Goal: Task Accomplishment & Management: Manage account settings

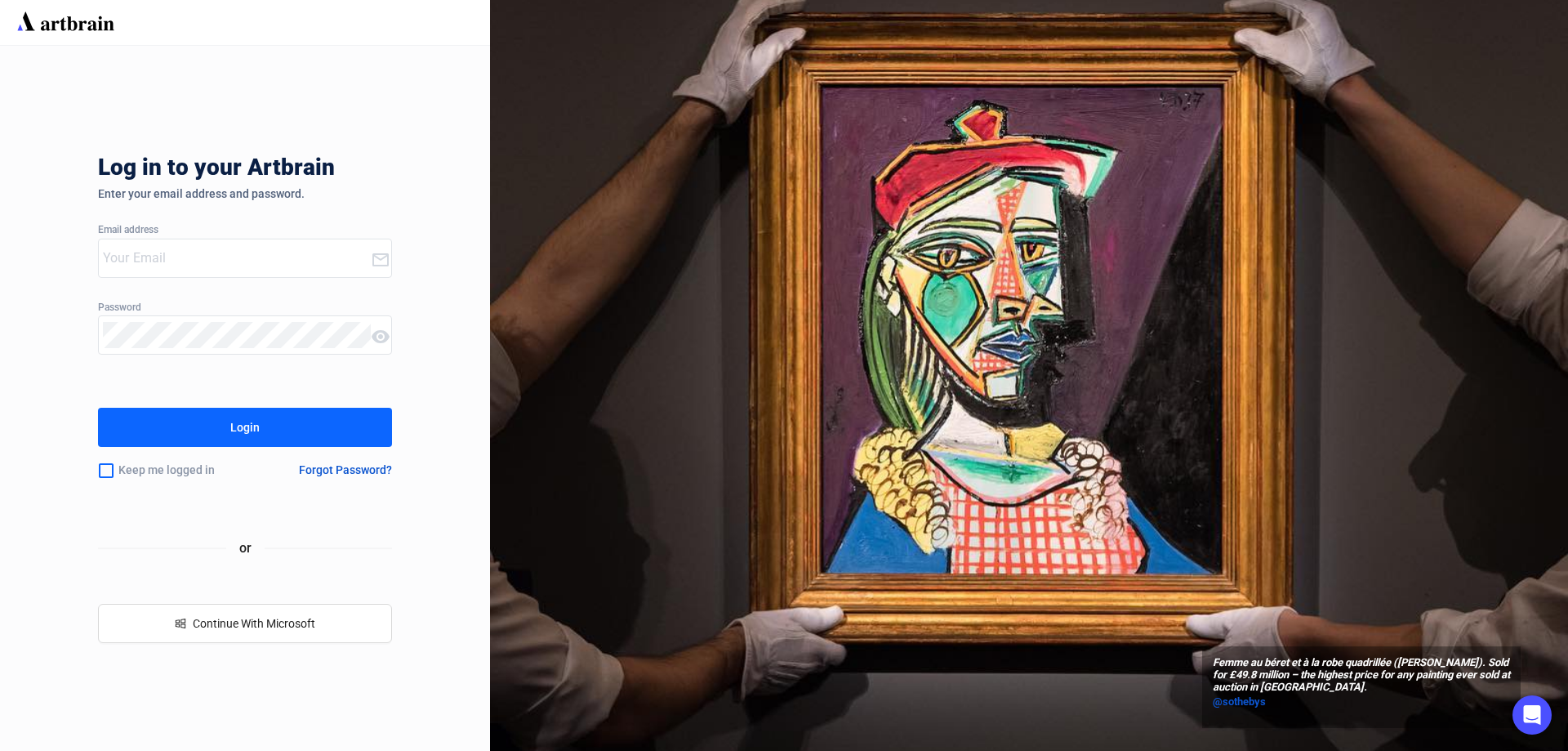
type input "[PERSON_NAME][EMAIL_ADDRESS][DOMAIN_NAME]"
click at [105, 470] on input "checkbox" at bounding box center [106, 471] width 16 height 34
checkbox input "true"
click at [144, 427] on button "Login" at bounding box center [245, 428] width 294 height 40
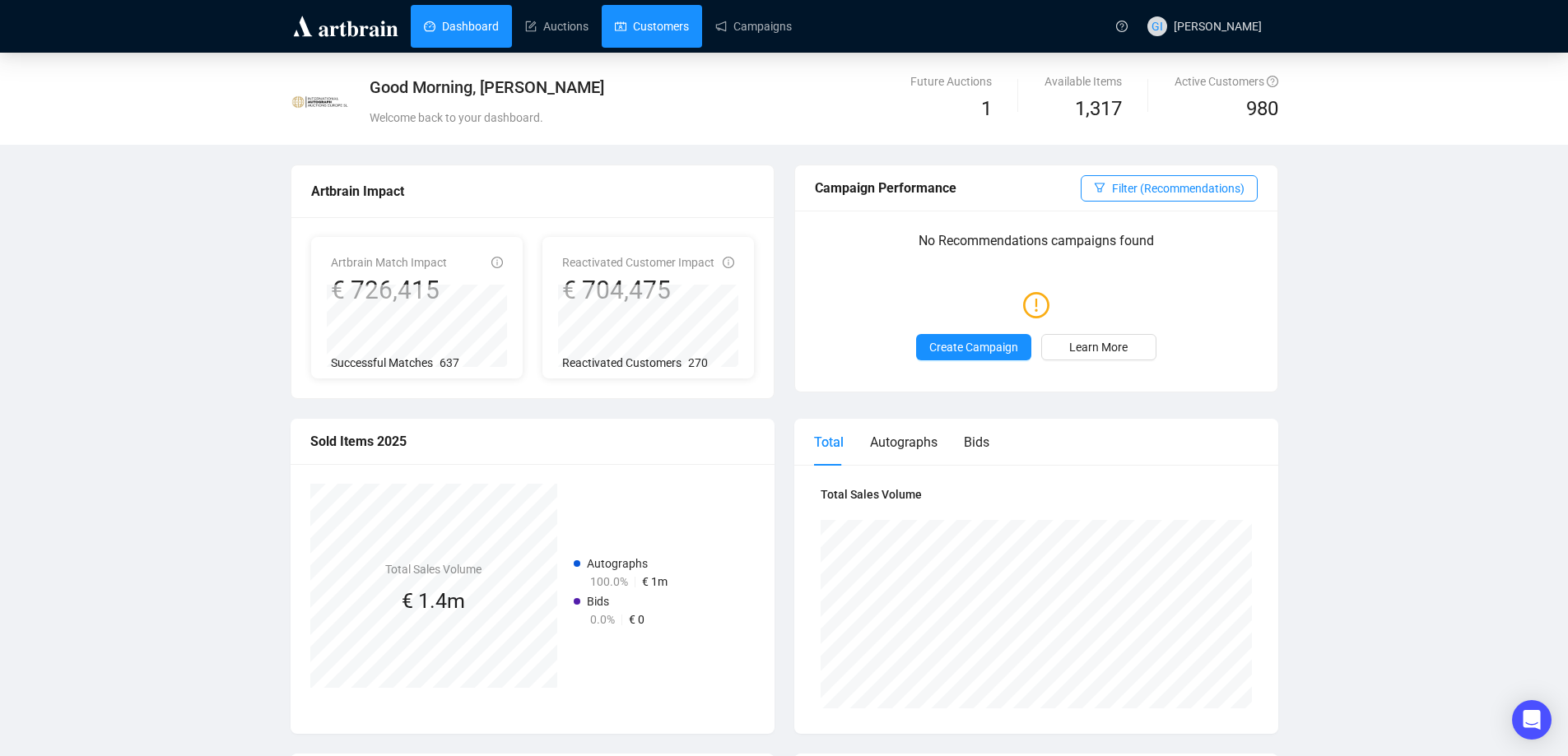
click at [633, 15] on link "Customers" at bounding box center [652, 26] width 74 height 42
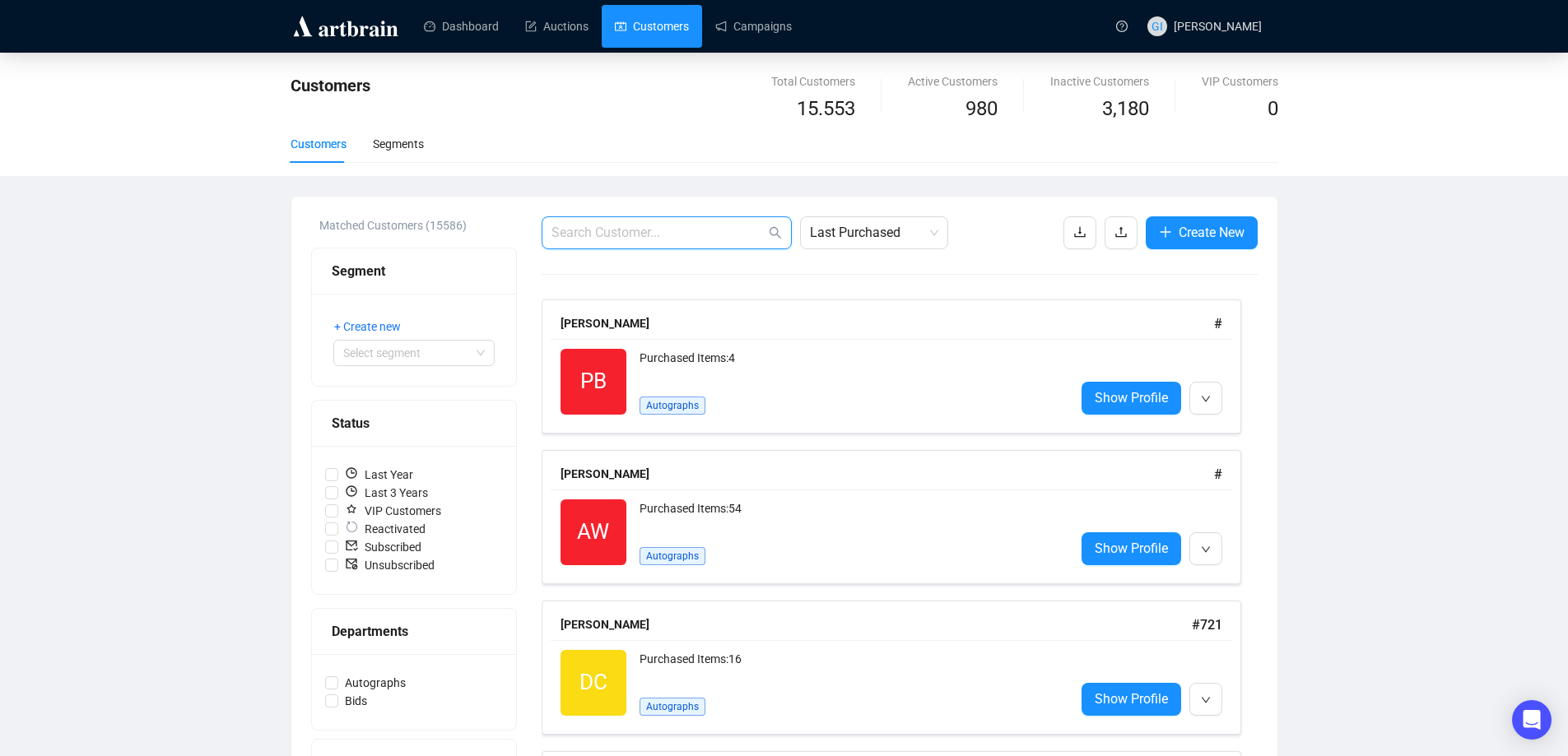
click at [697, 224] on span at bounding box center [666, 233] width 250 height 33
click at [698, 230] on input "text" at bounding box center [658, 233] width 214 height 20
paste input "[EMAIL_ADDRESS][DOMAIN_NAME]"
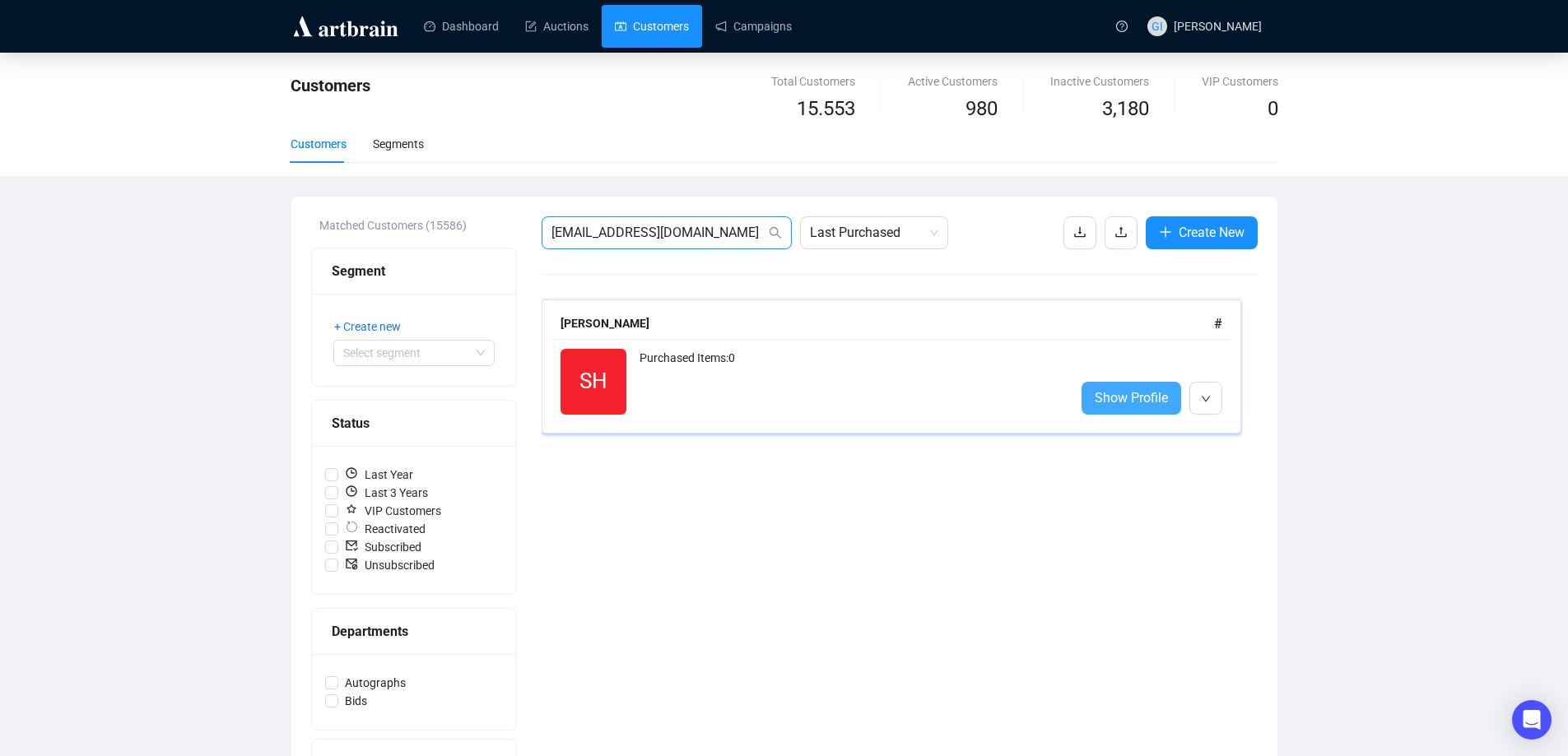
type input "[EMAIL_ADDRESS][DOMAIN_NAME]"
click at [1102, 396] on span "Show Profile" at bounding box center [1131, 398] width 74 height 21
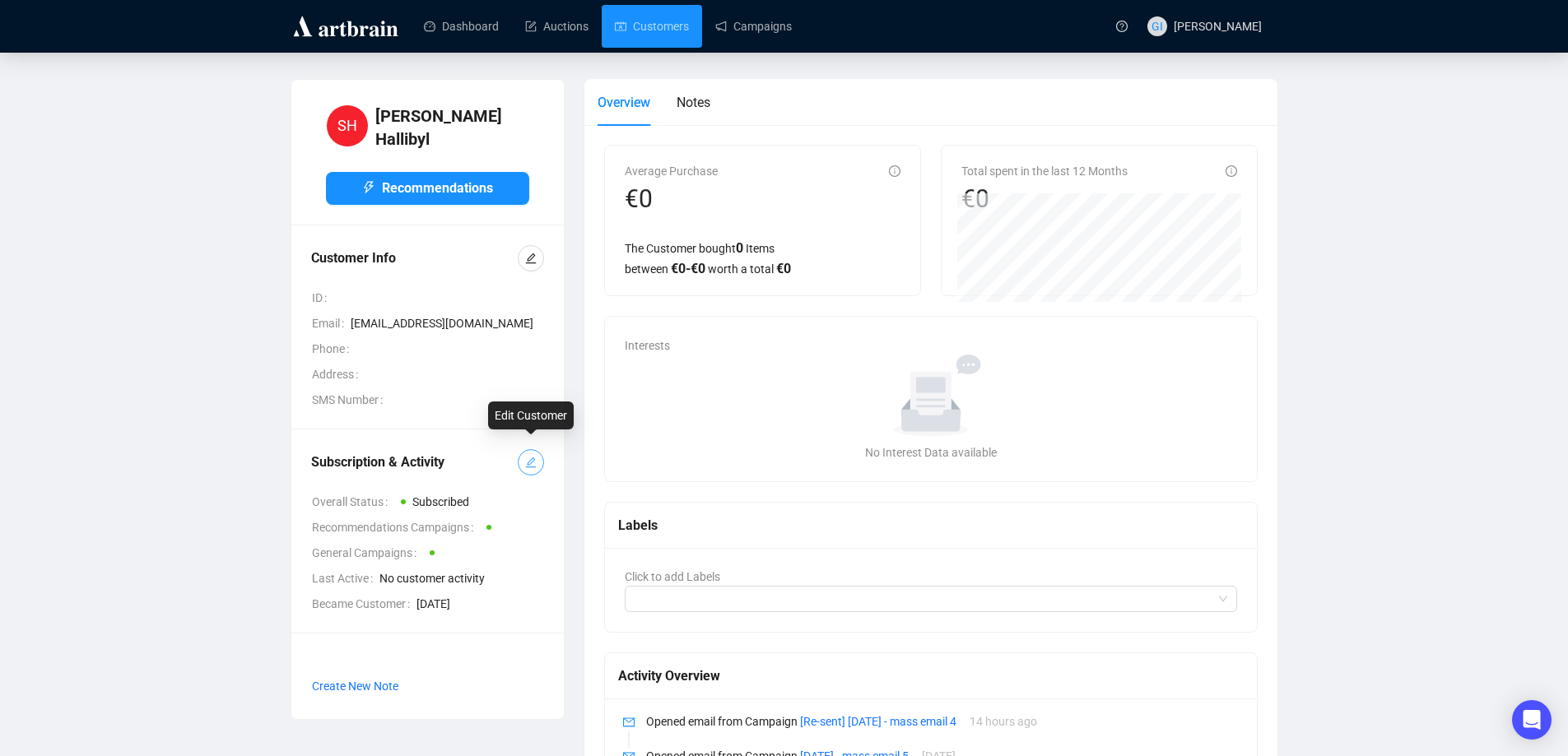
click at [533, 460] on span "button" at bounding box center [530, 462] width 11 height 18
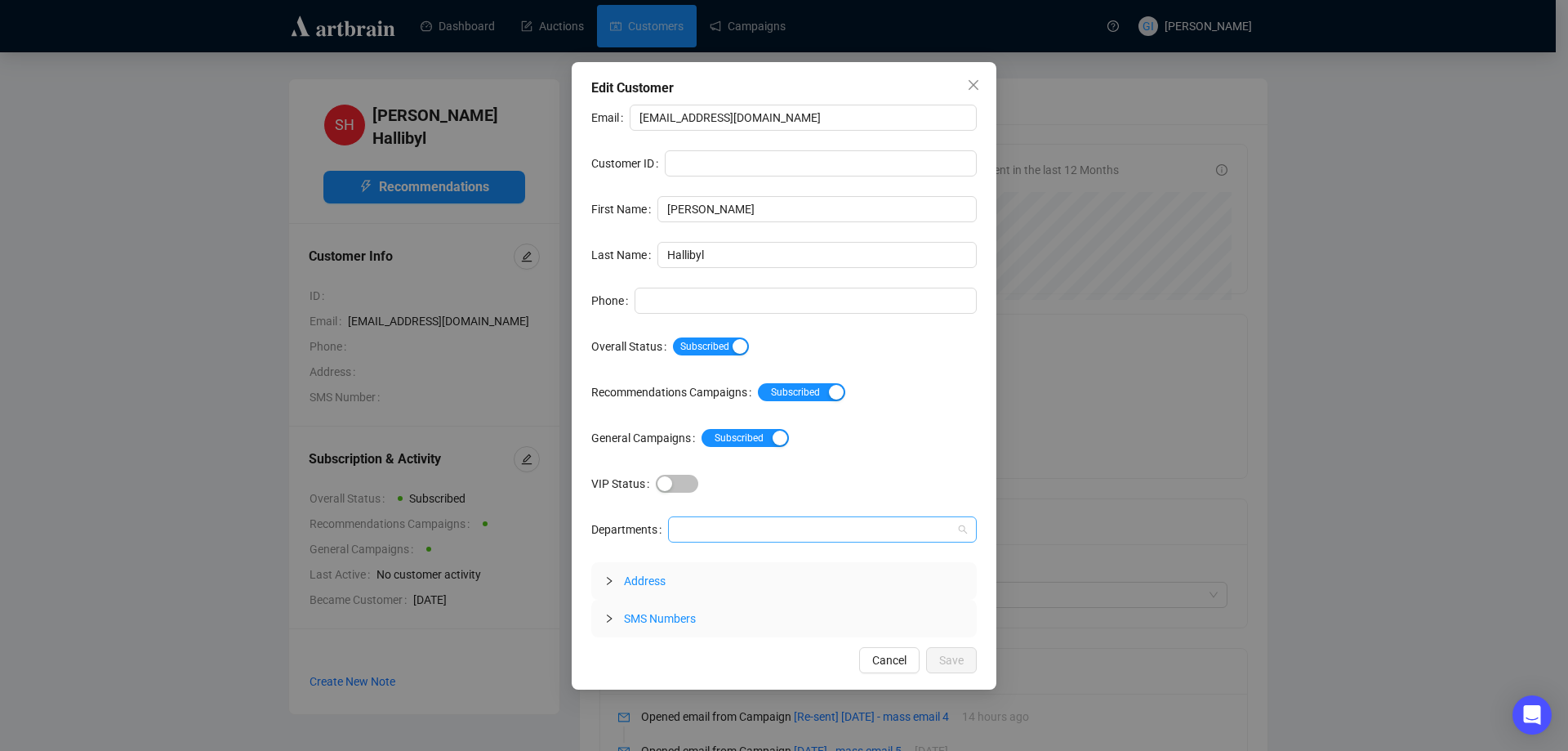
click at [732, 535] on div at bounding box center [814, 529] width 285 height 23
click at [709, 565] on div "Autographs" at bounding box center [822, 562] width 283 height 18
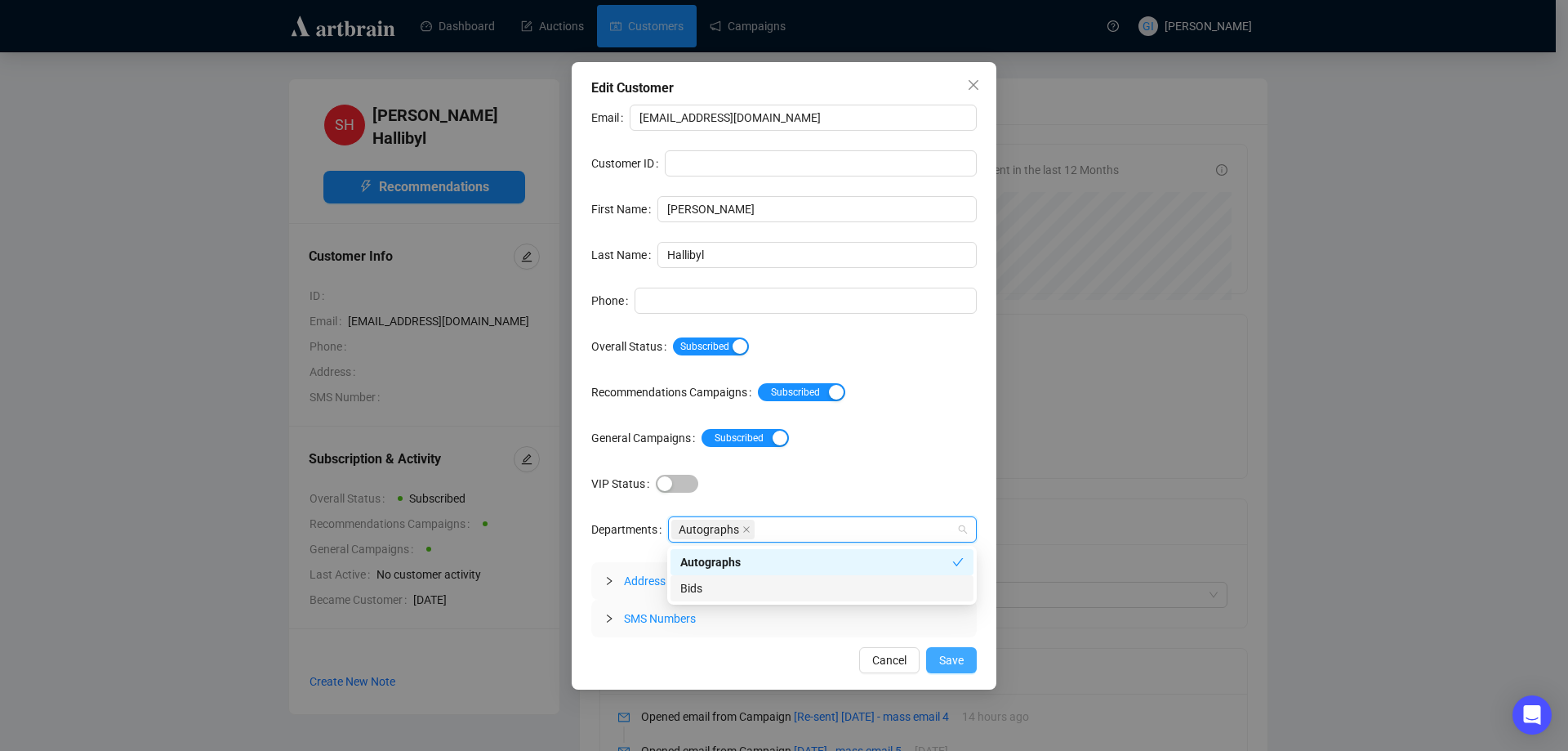
click at [946, 657] on span "Save" at bounding box center [951, 660] width 25 height 18
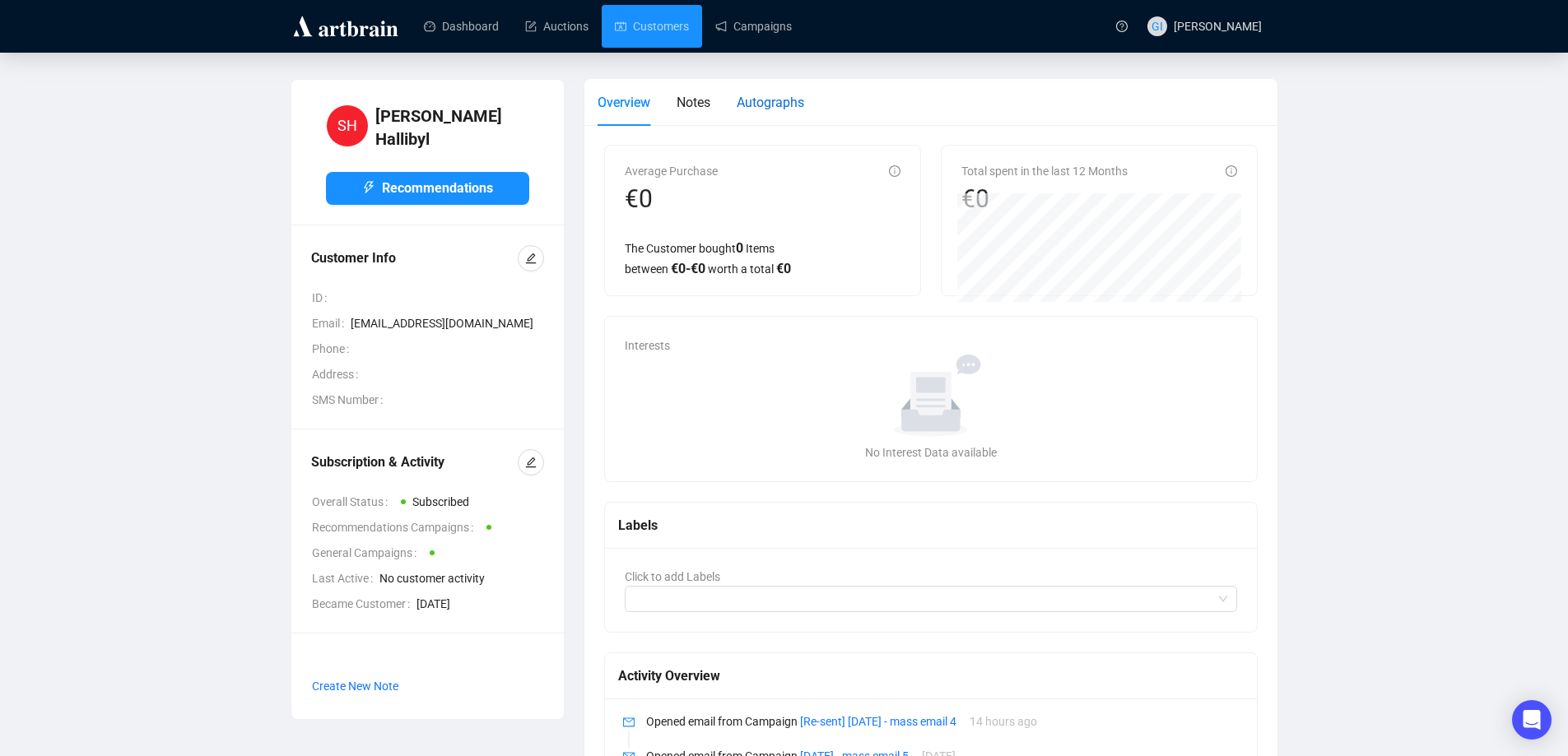
click at [783, 110] on div "Autographs" at bounding box center [770, 103] width 67 height 21
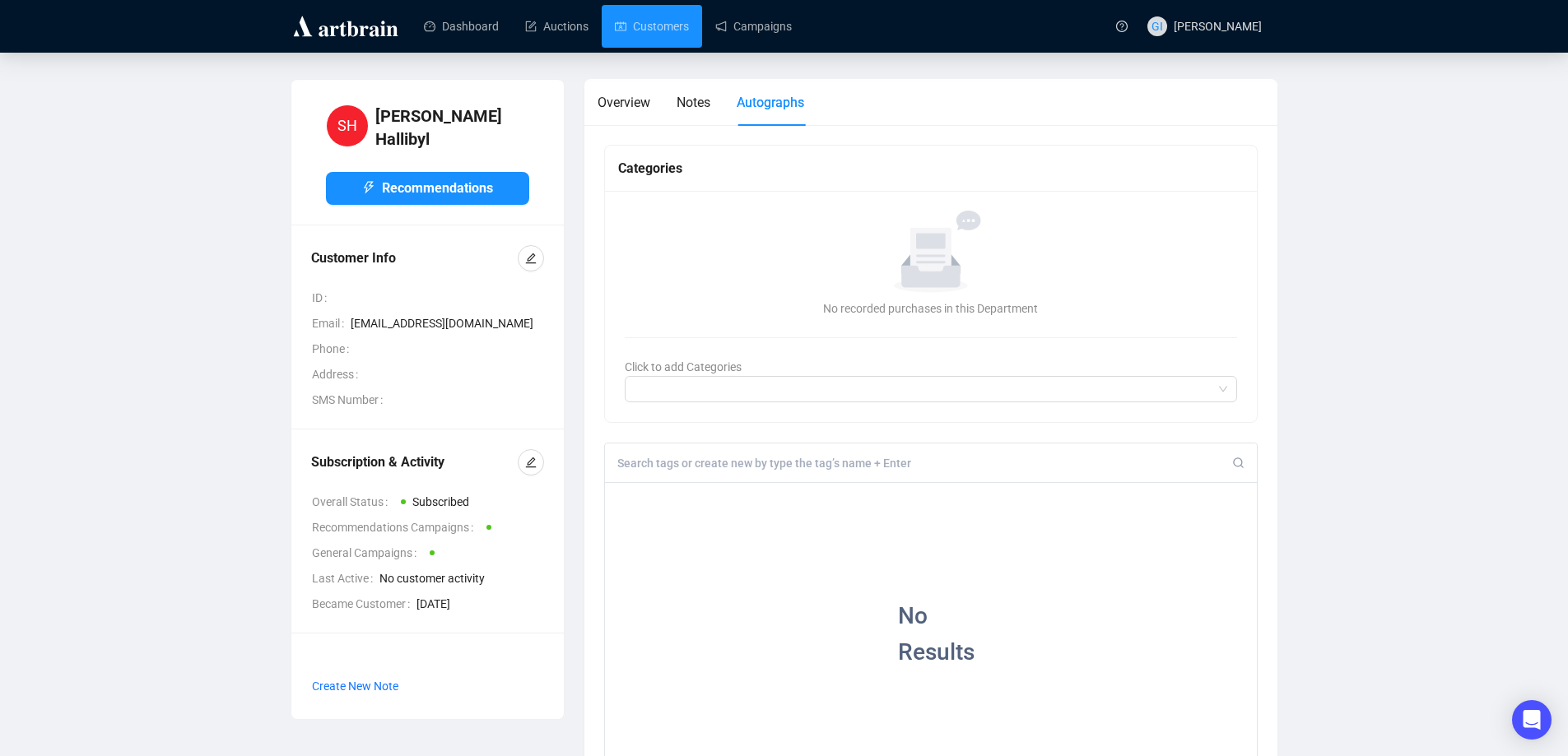
click at [716, 465] on input at bounding box center [924, 463] width 615 height 15
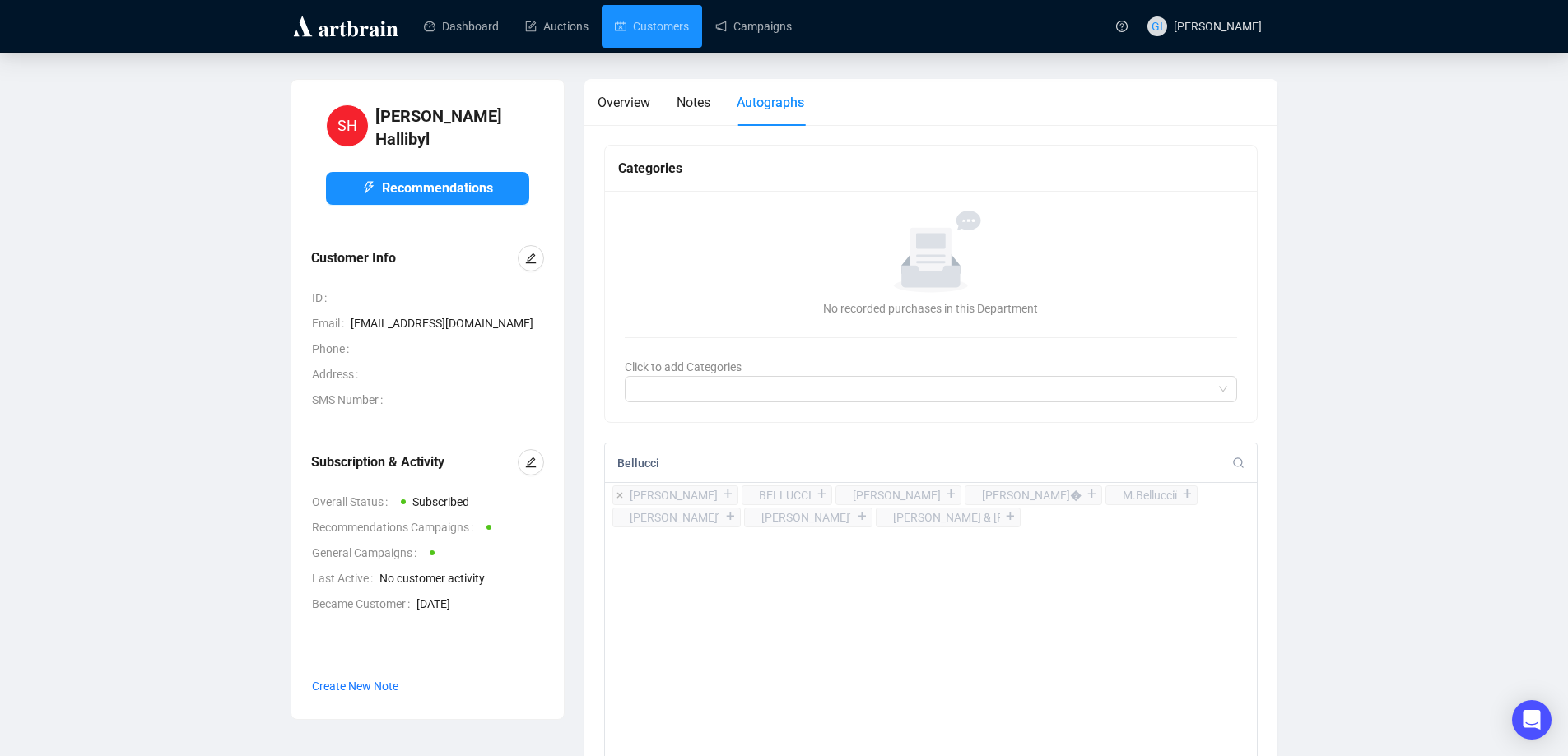
type input "Bellucci"
click at [737, 496] on div "+" at bounding box center [728, 494] width 18 height 16
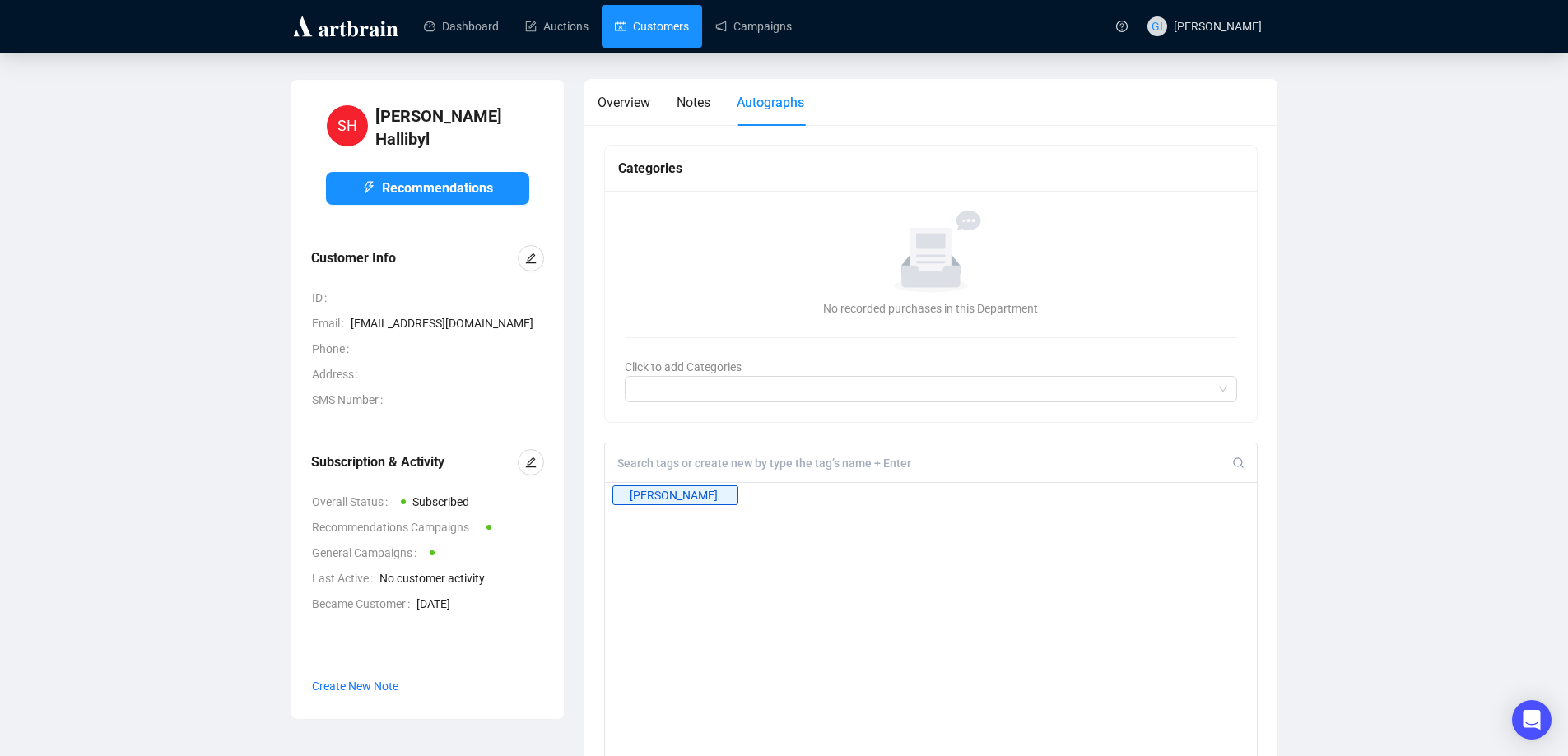
click at [663, 39] on link "Customers" at bounding box center [652, 26] width 74 height 42
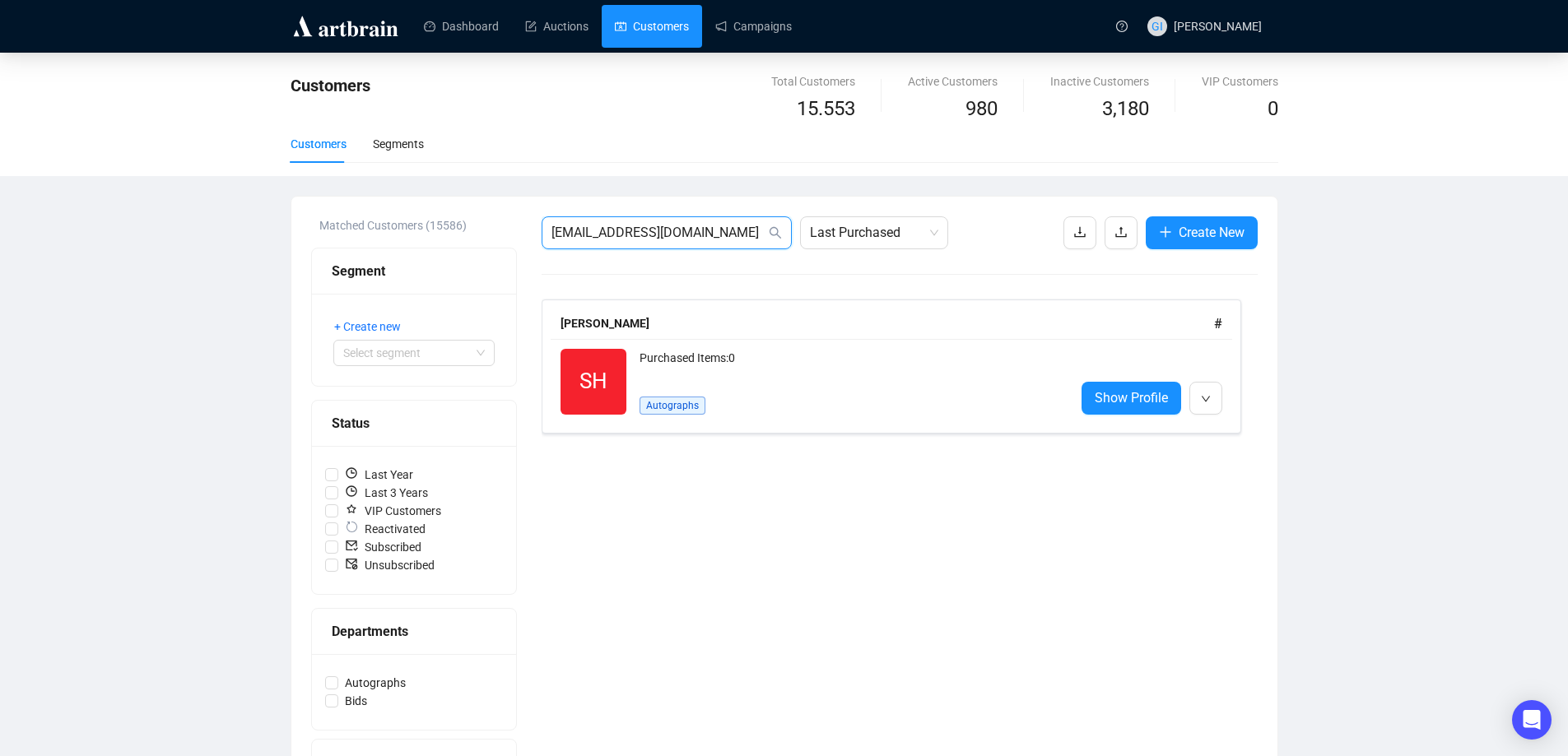
click at [669, 231] on input "[EMAIL_ADDRESS][DOMAIN_NAME]" at bounding box center [658, 233] width 214 height 20
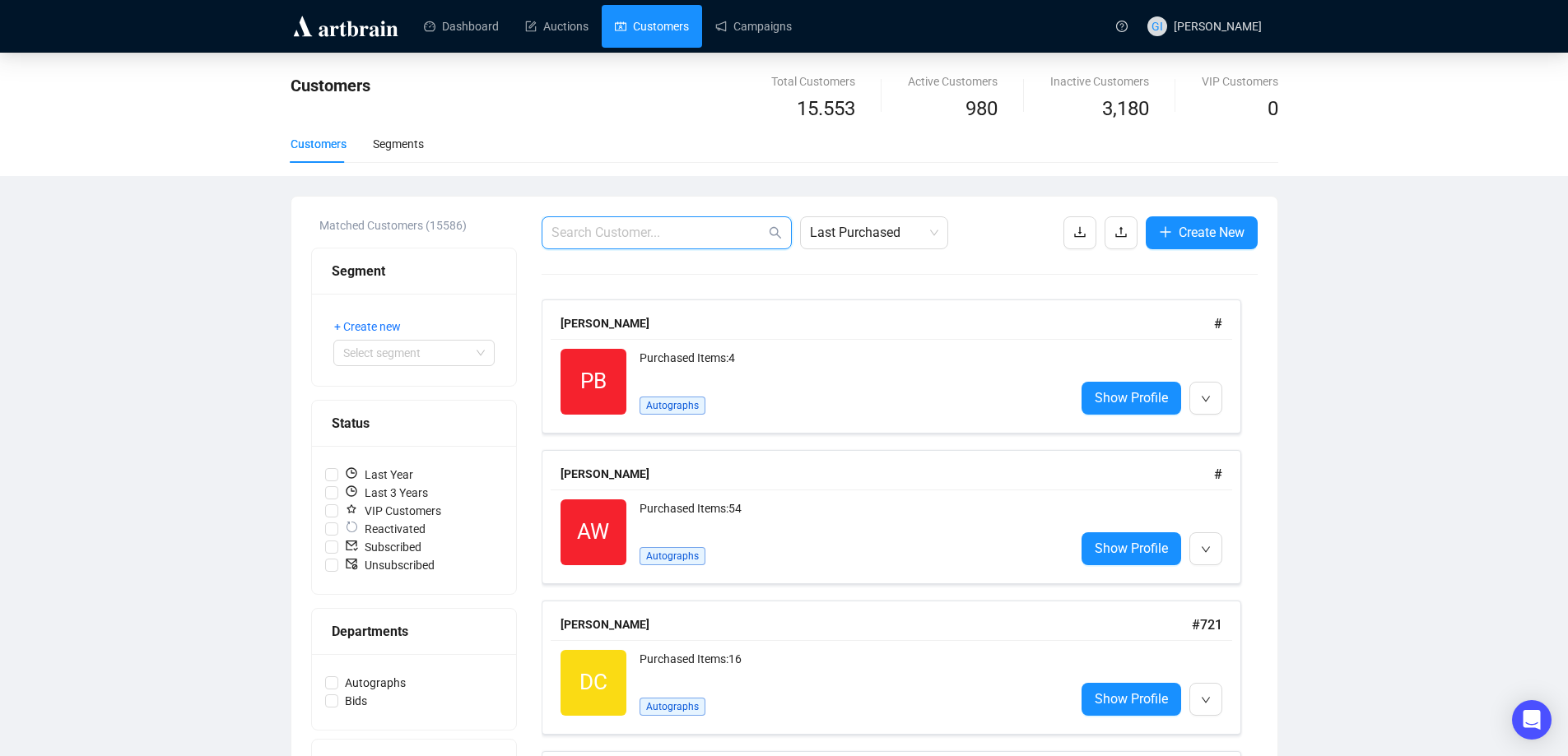
click at [733, 223] on input "text" at bounding box center [658, 233] width 214 height 20
paste input "[EMAIL_ADDRESS][DOMAIN_NAME]"
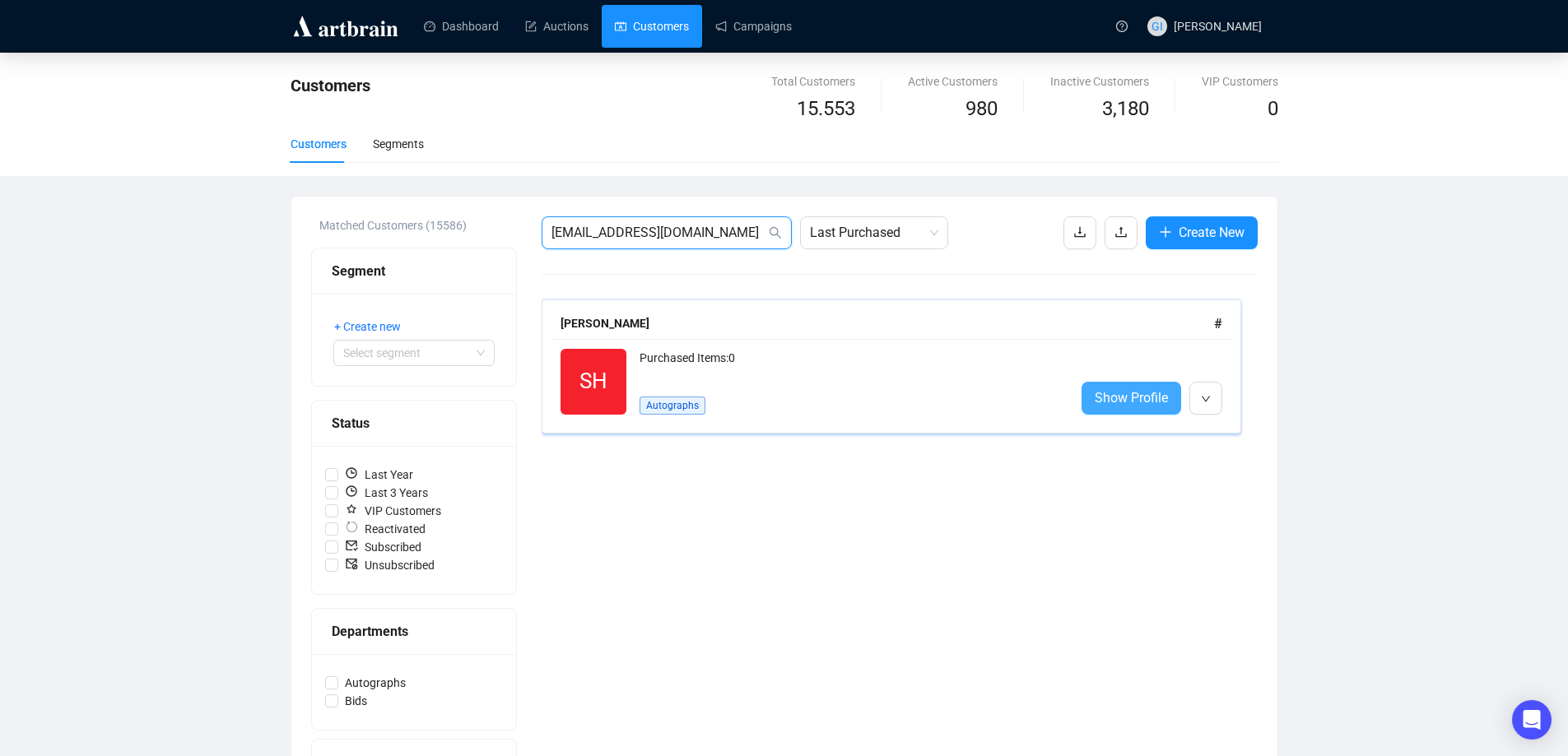
type input "[EMAIL_ADDRESS][DOMAIN_NAME]"
click at [1129, 394] on span "Show Profile" at bounding box center [1131, 398] width 74 height 21
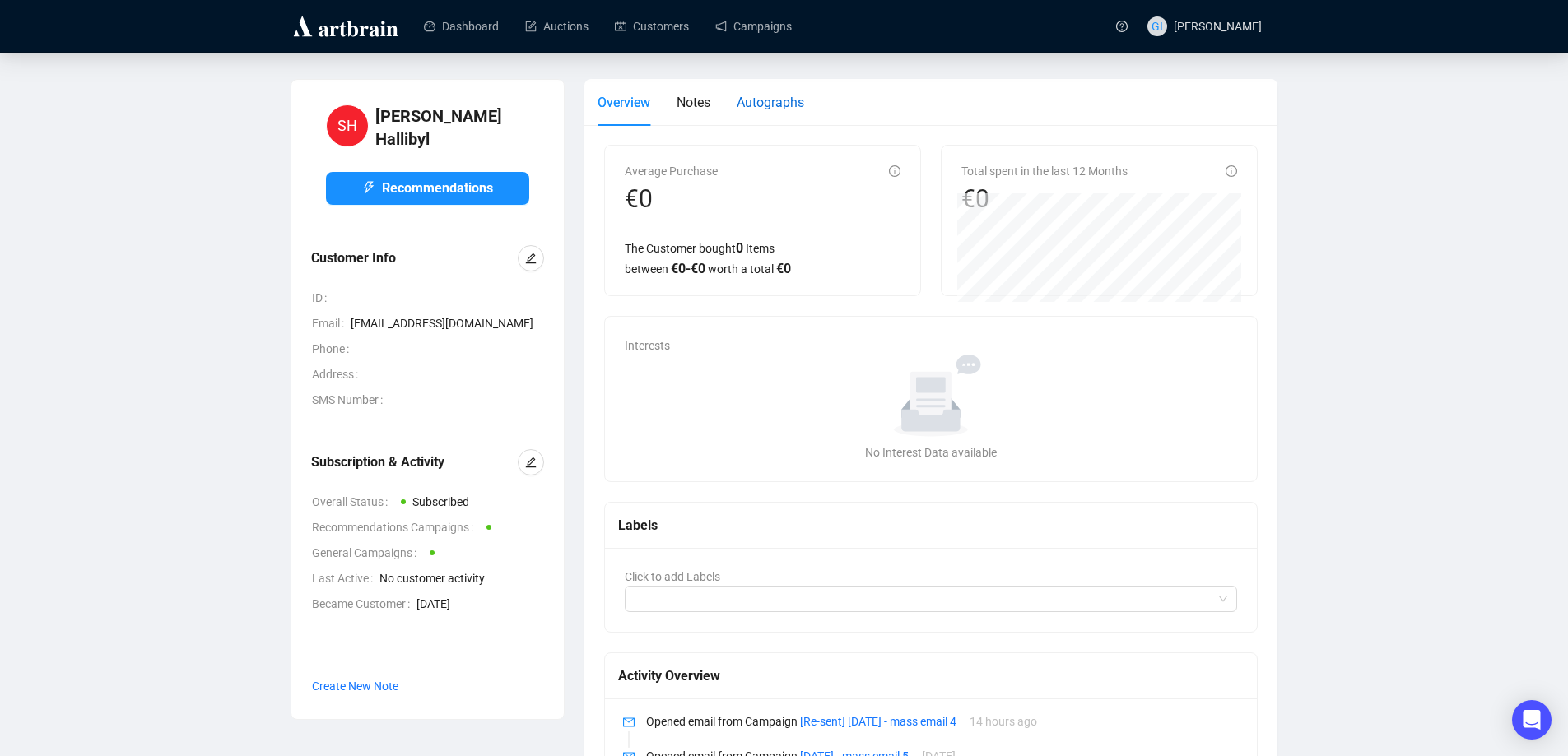
click at [783, 106] on span "Autographs" at bounding box center [770, 102] width 67 height 16
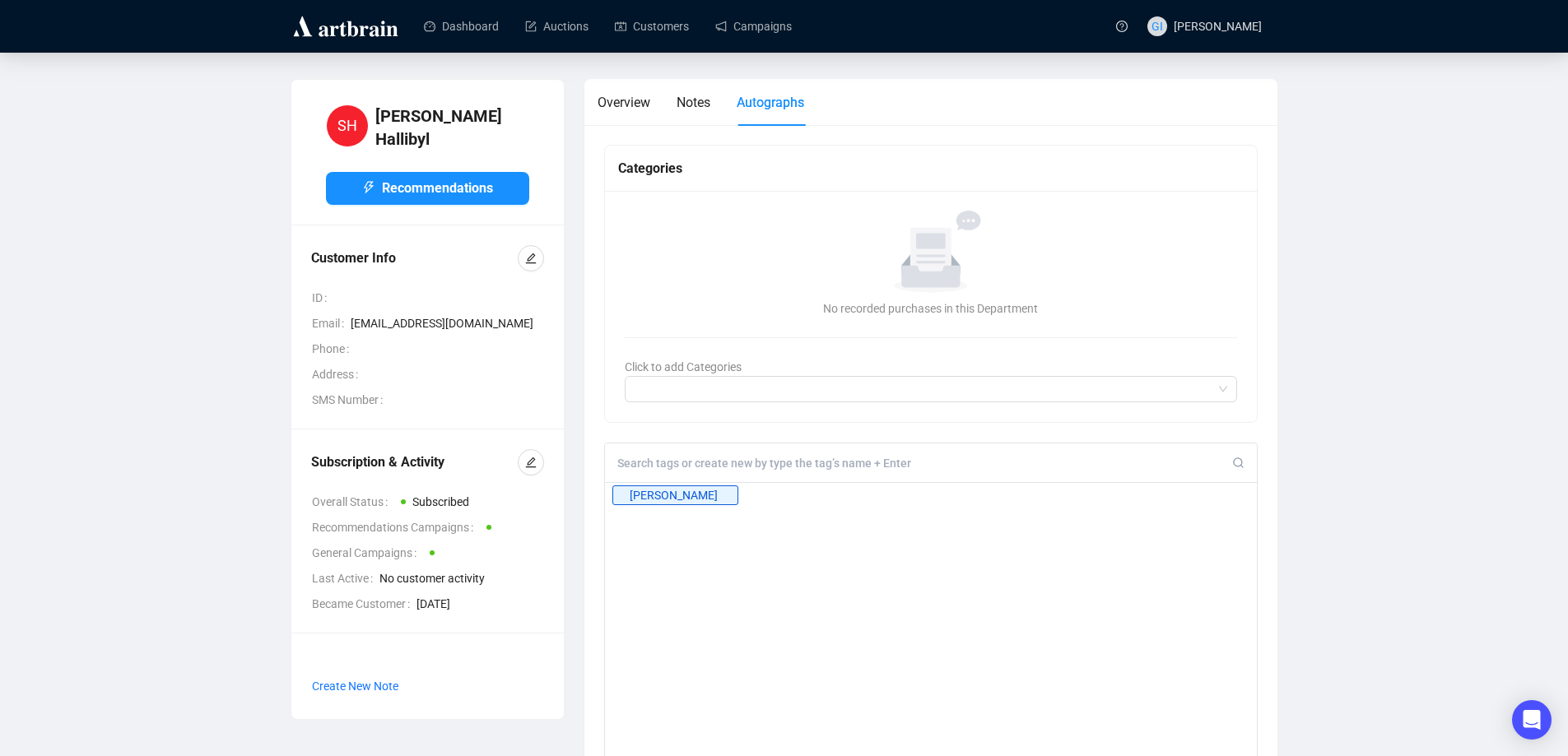
click at [768, 461] on input at bounding box center [924, 463] width 615 height 15
type input "kurylenko"
click at [742, 496] on div "+" at bounding box center [747, 494] width 18 height 16
click at [669, 22] on link "Customers" at bounding box center [652, 26] width 74 height 42
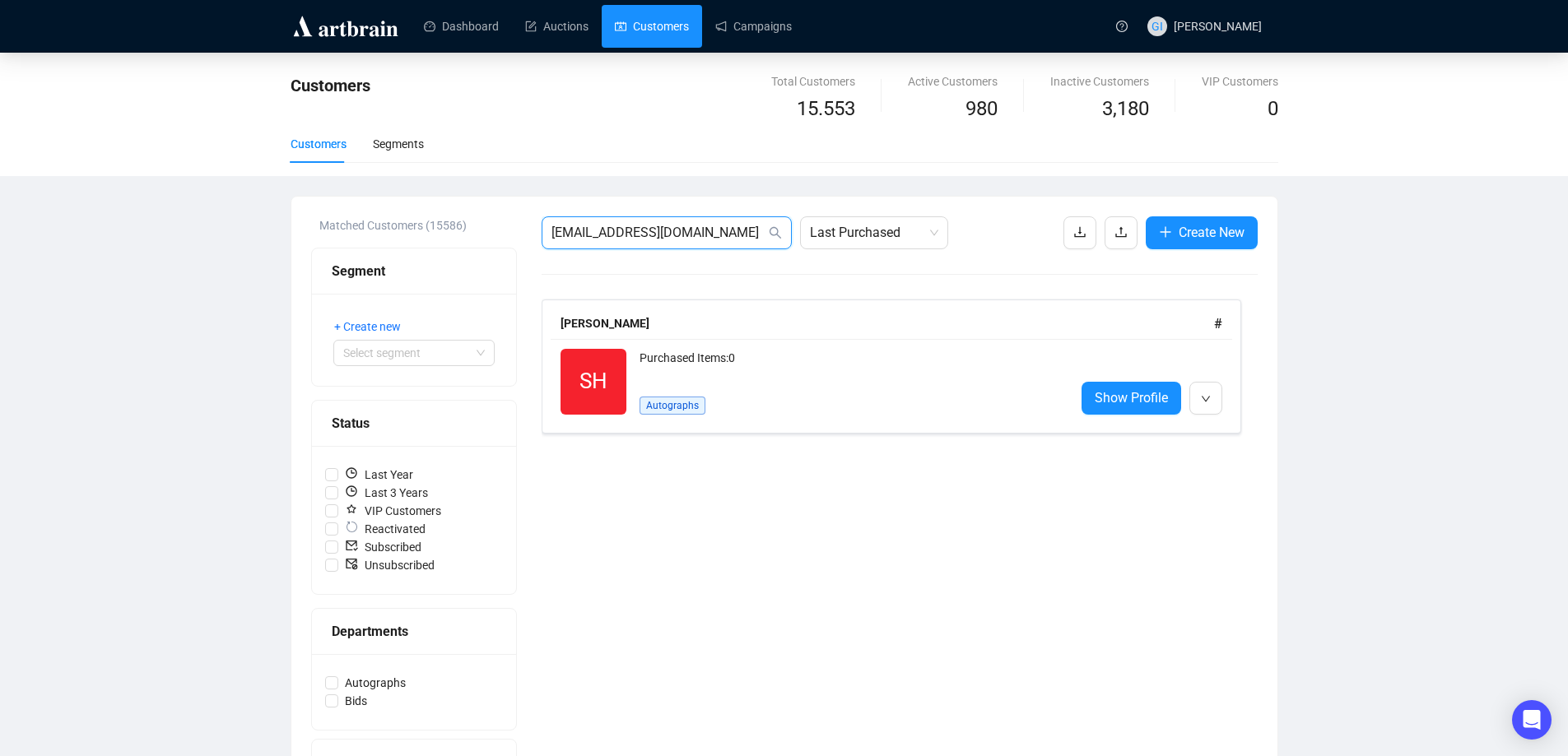
click at [686, 233] on input "[EMAIL_ADDRESS][DOMAIN_NAME]" at bounding box center [658, 233] width 214 height 20
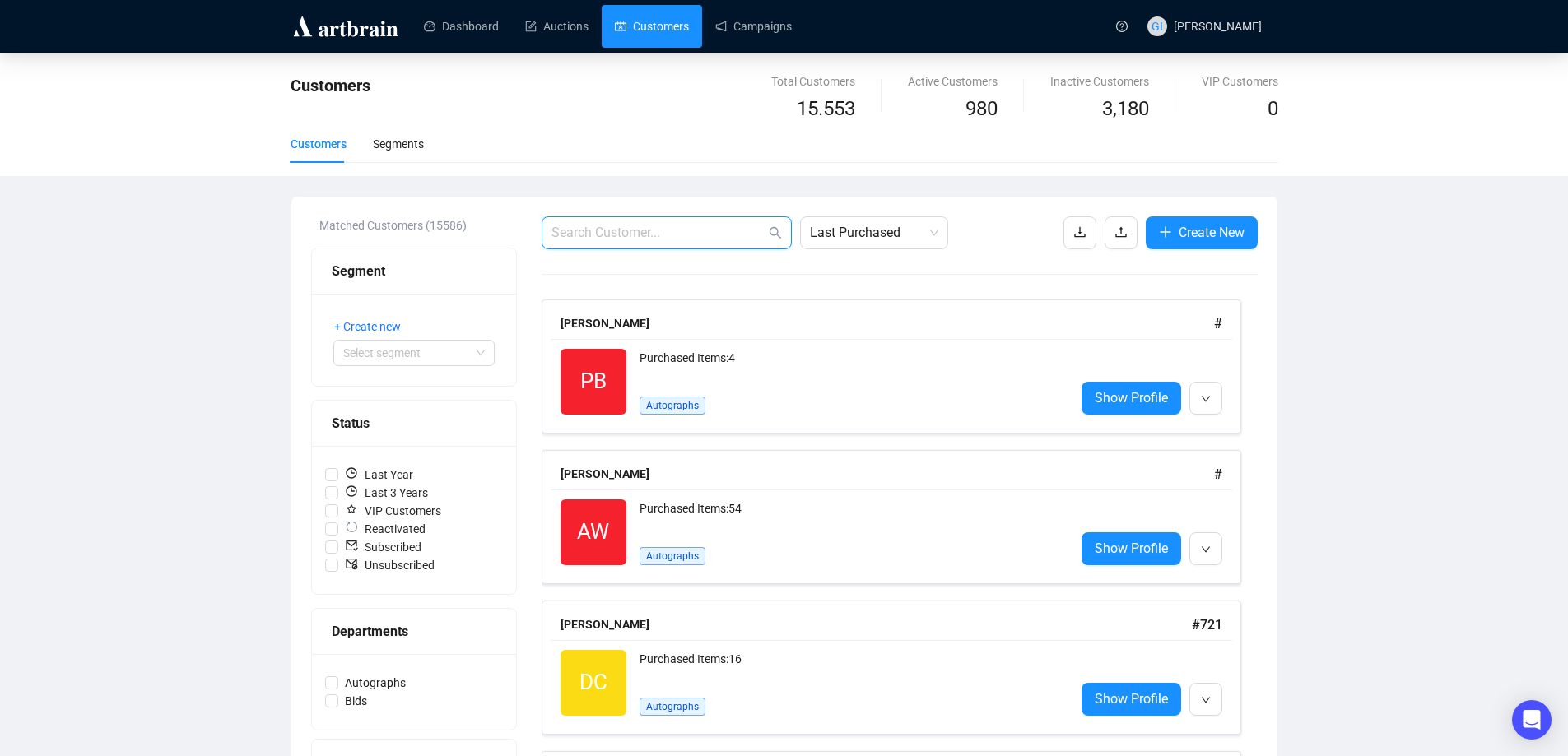
click at [615, 234] on input "text" at bounding box center [658, 233] width 214 height 20
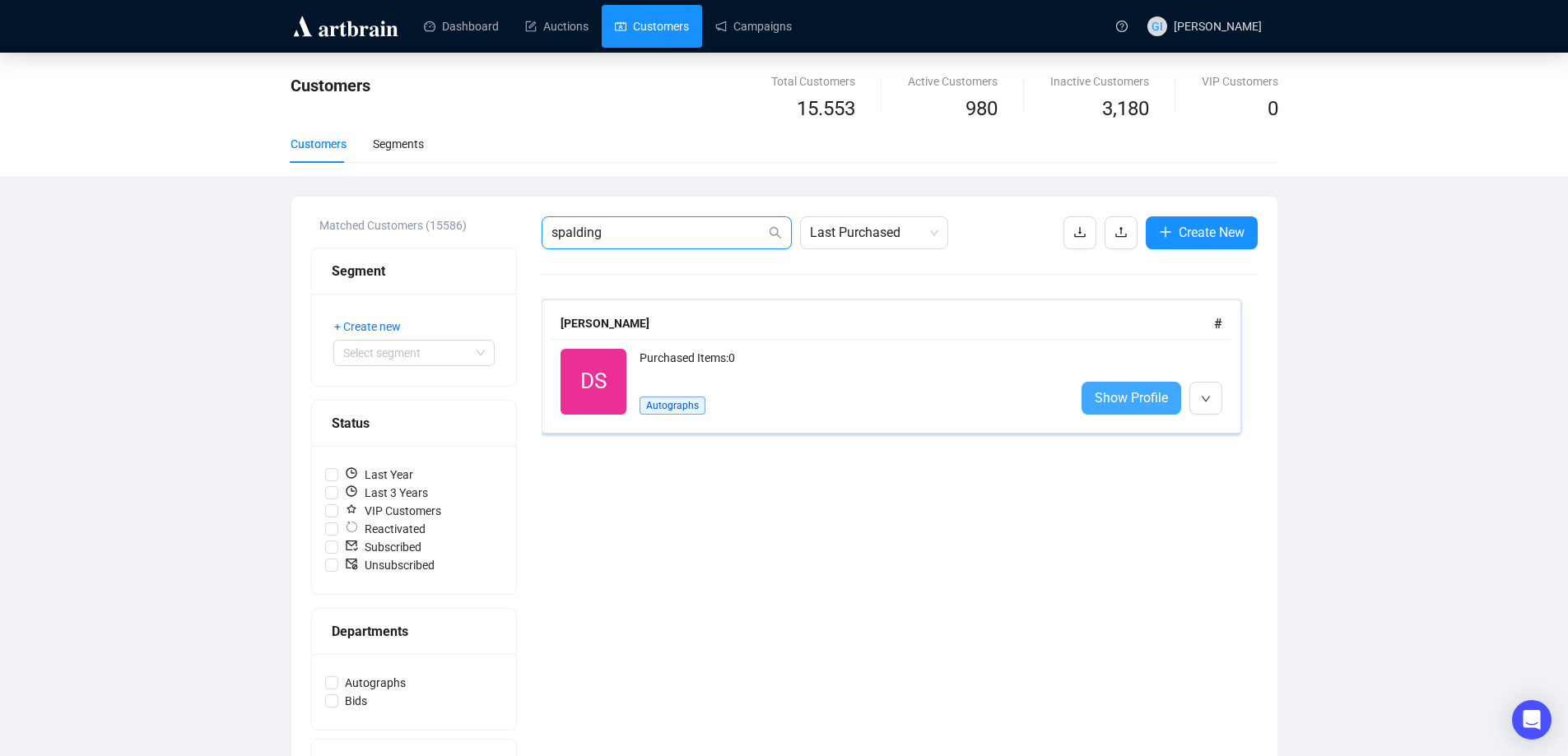
type input "spalding"
click at [1101, 394] on span "Show Profile" at bounding box center [1131, 398] width 74 height 21
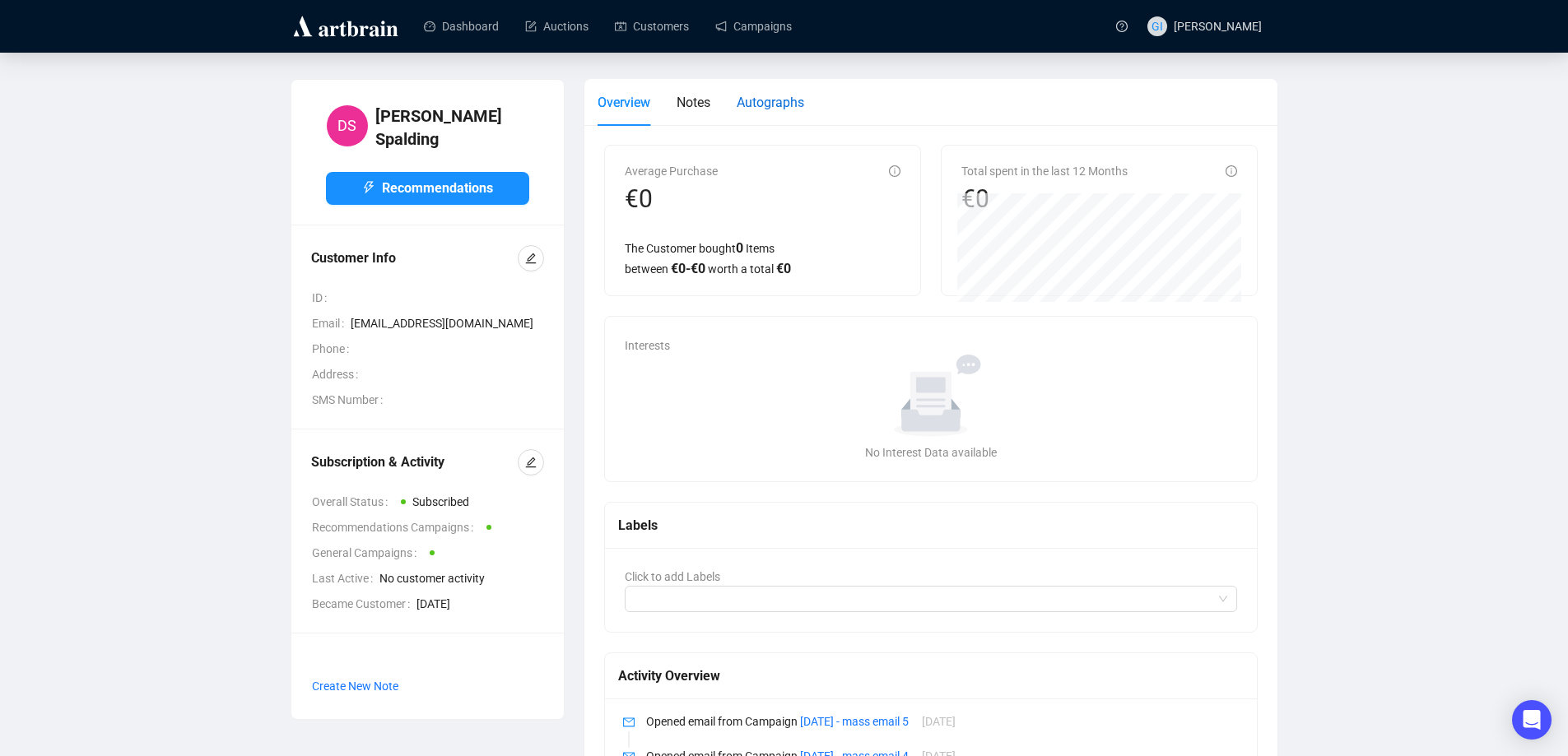
click at [765, 94] on span "Autographs" at bounding box center [770, 102] width 67 height 16
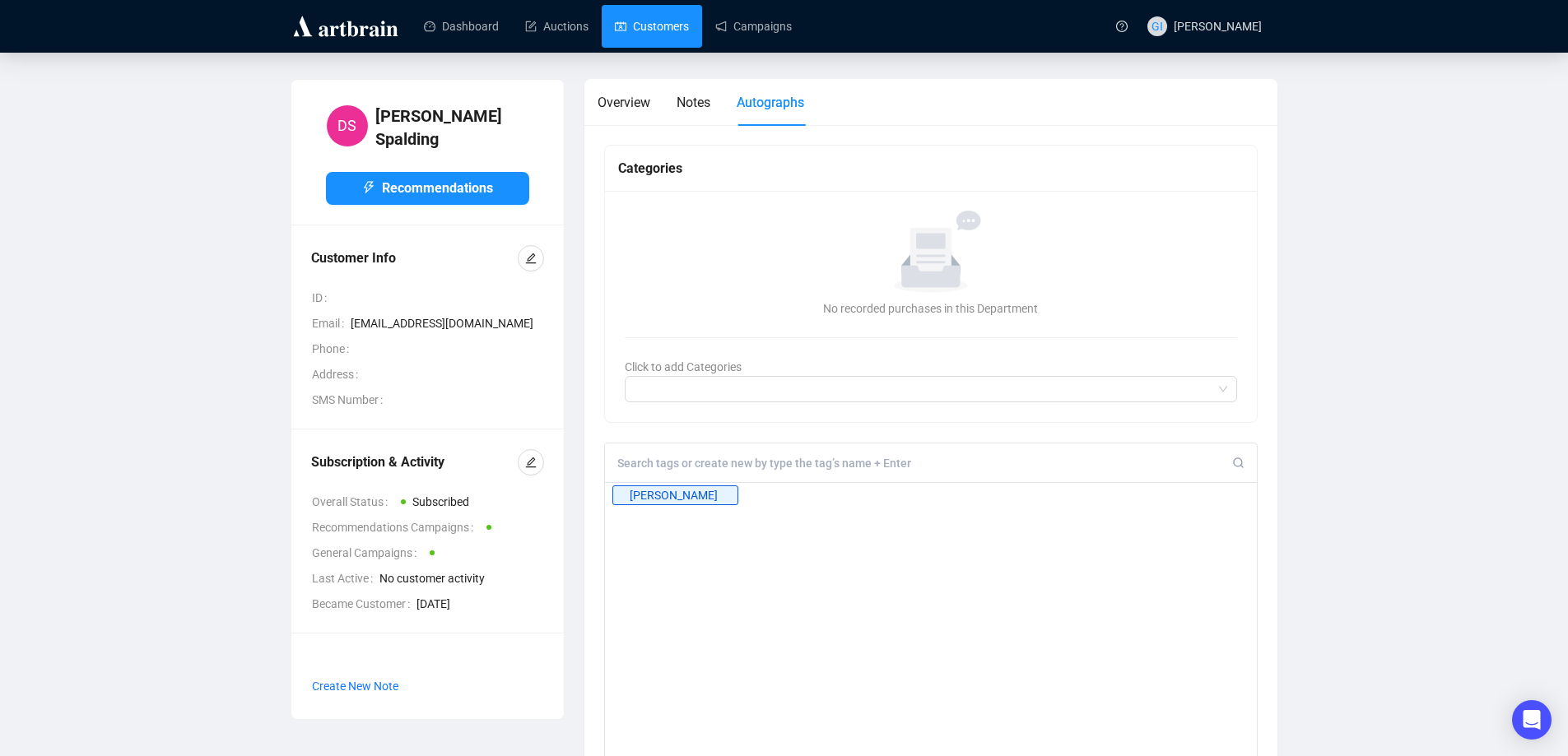
click at [672, 24] on link "Customers" at bounding box center [652, 26] width 74 height 42
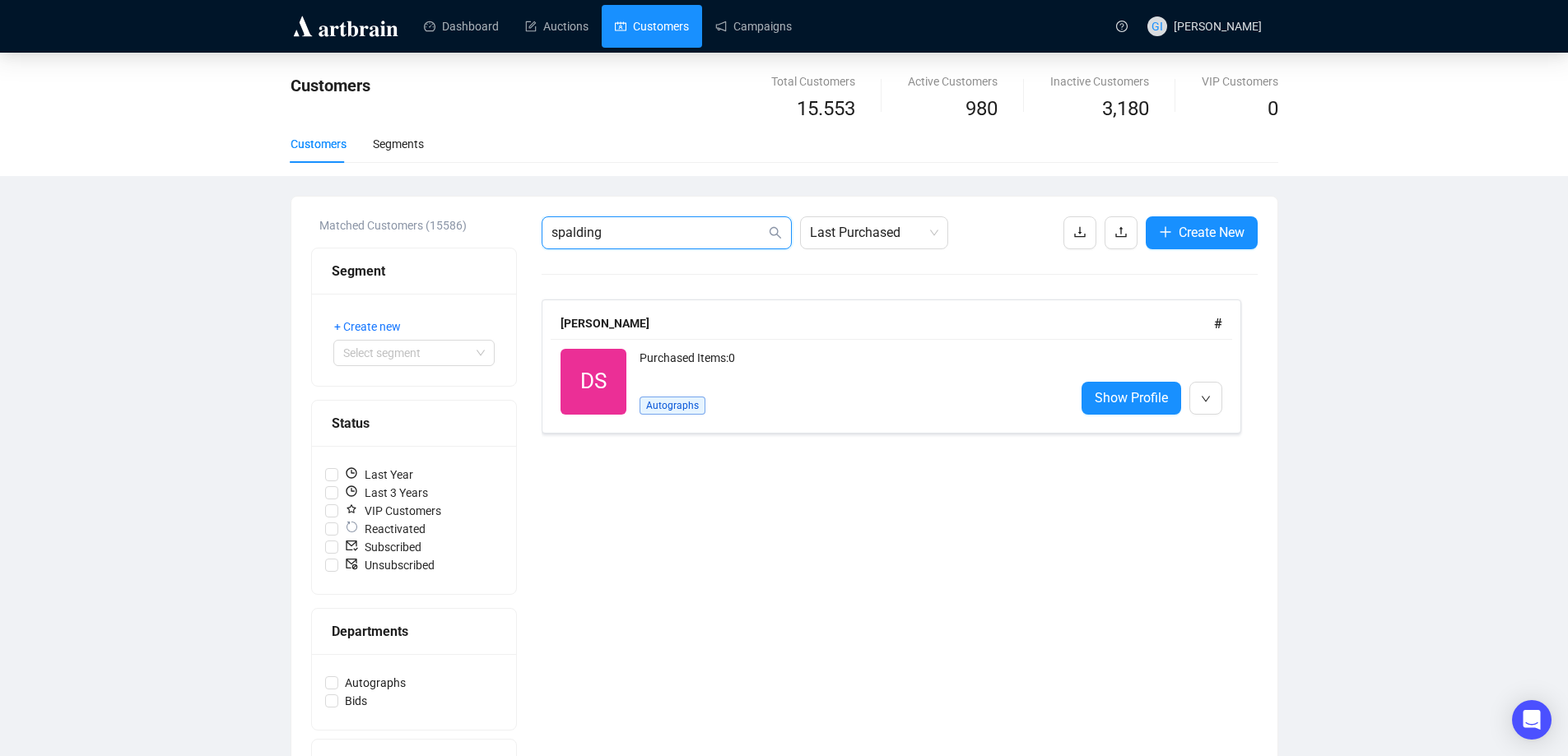
click at [620, 223] on input "spalding" at bounding box center [658, 233] width 214 height 20
